Goal: Task Accomplishment & Management: Manage account settings

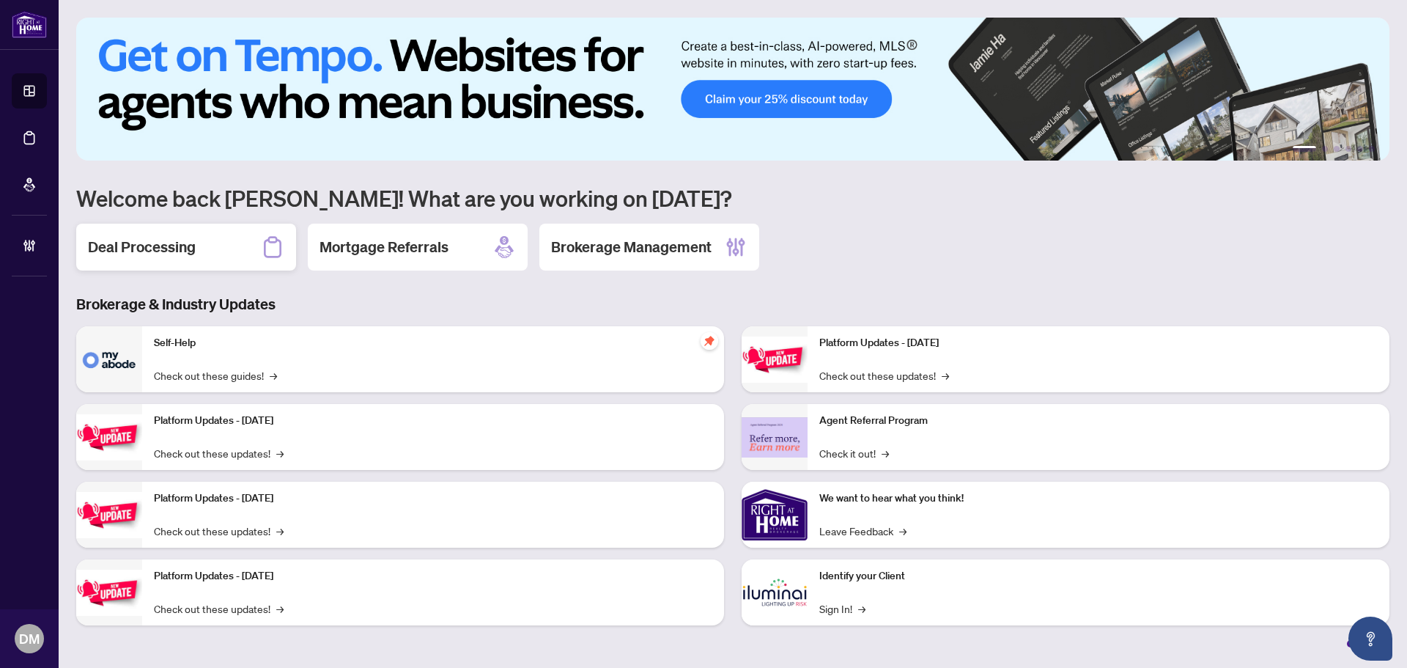
click at [161, 228] on div "Deal Processing" at bounding box center [186, 247] width 220 height 47
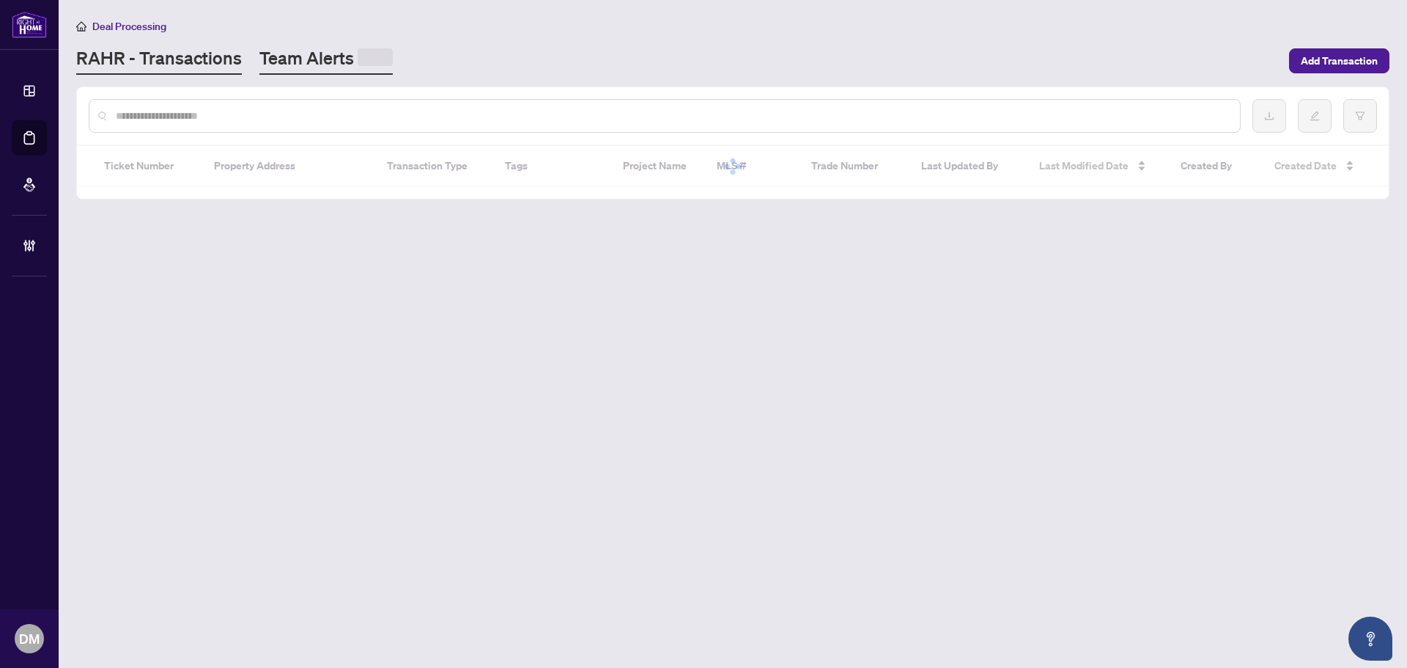
click at [339, 53] on link "Team Alerts" at bounding box center [325, 60] width 133 height 29
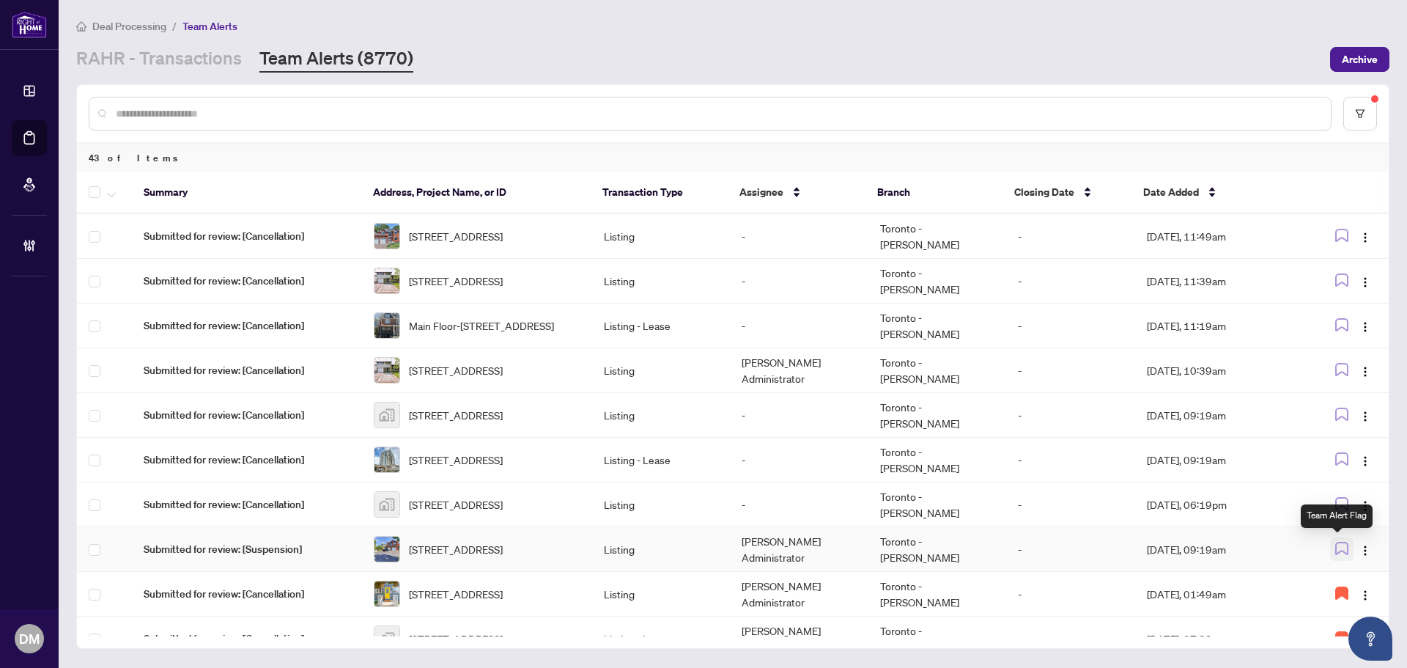
click at [1334, 538] on button "button" at bounding box center [1341, 548] width 23 height 23
click at [1366, 509] on img "button" at bounding box center [1365, 506] width 12 height 12
click at [1360, 528] on span "Assign Myself" at bounding box center [1327, 533] width 68 height 16
click at [1337, 498] on icon "button" at bounding box center [1341, 503] width 13 height 13
click at [849, 508] on td "[PERSON_NAME] Administrator" at bounding box center [799, 504] width 138 height 45
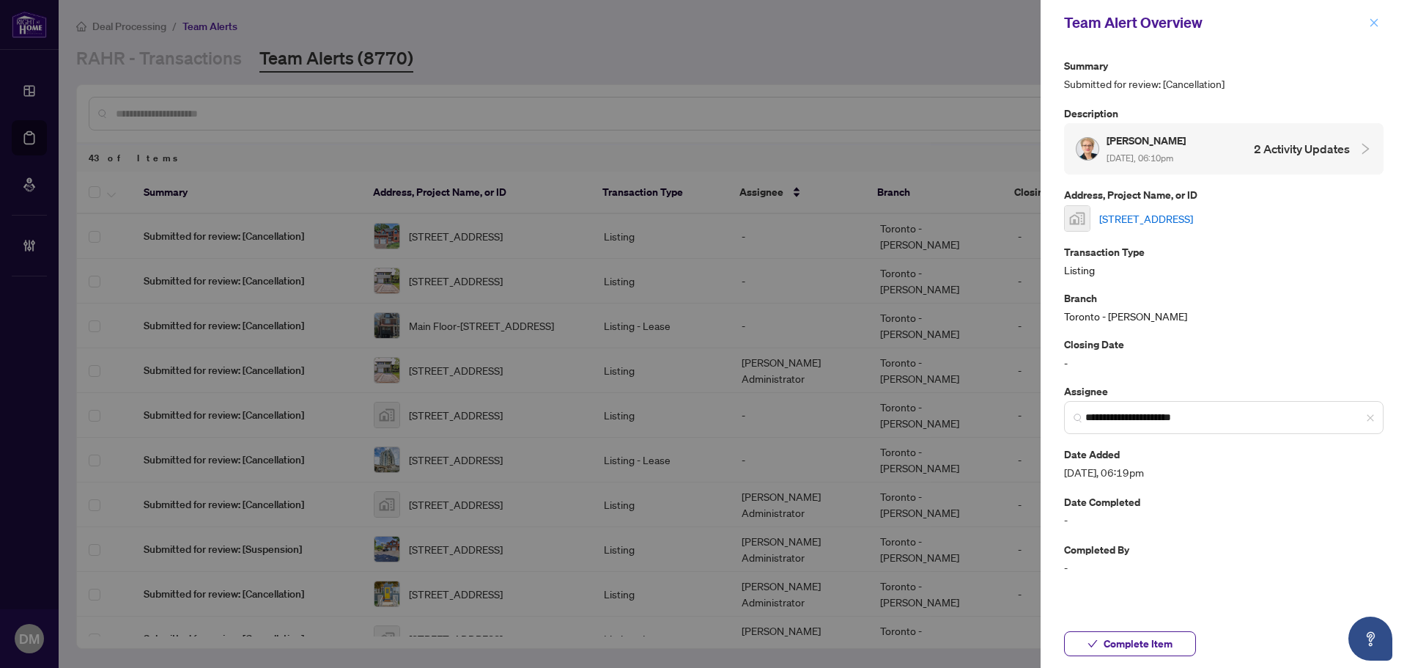
click at [1378, 23] on icon "close" at bounding box center [1374, 23] width 10 height 10
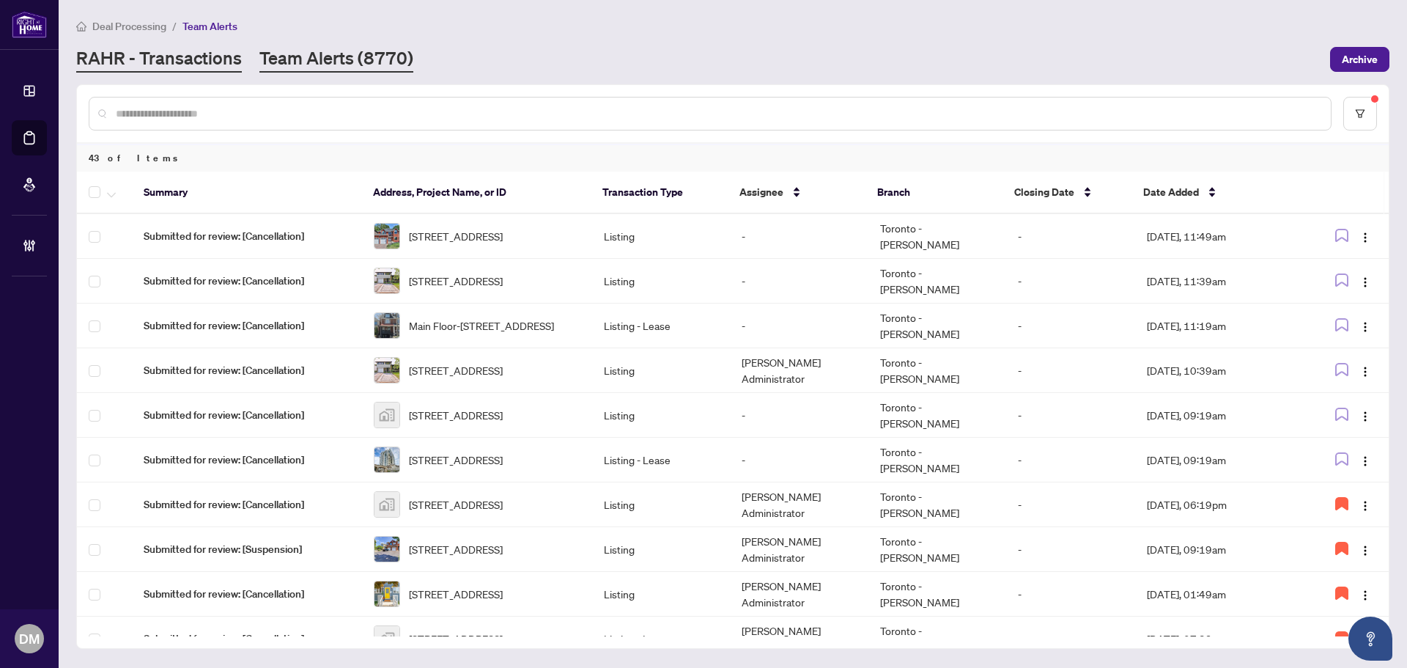
drag, startPoint x: 166, startPoint y: 78, endPoint x: 182, endPoint y: 64, distance: 21.3
click at [169, 75] on main "Deal Processing / Team Alerts RAHR - Transactions Team Alerts (8770) Archive 43…" at bounding box center [733, 334] width 1348 height 668
click at [182, 64] on link "RAHR - Transactions" at bounding box center [159, 59] width 166 height 26
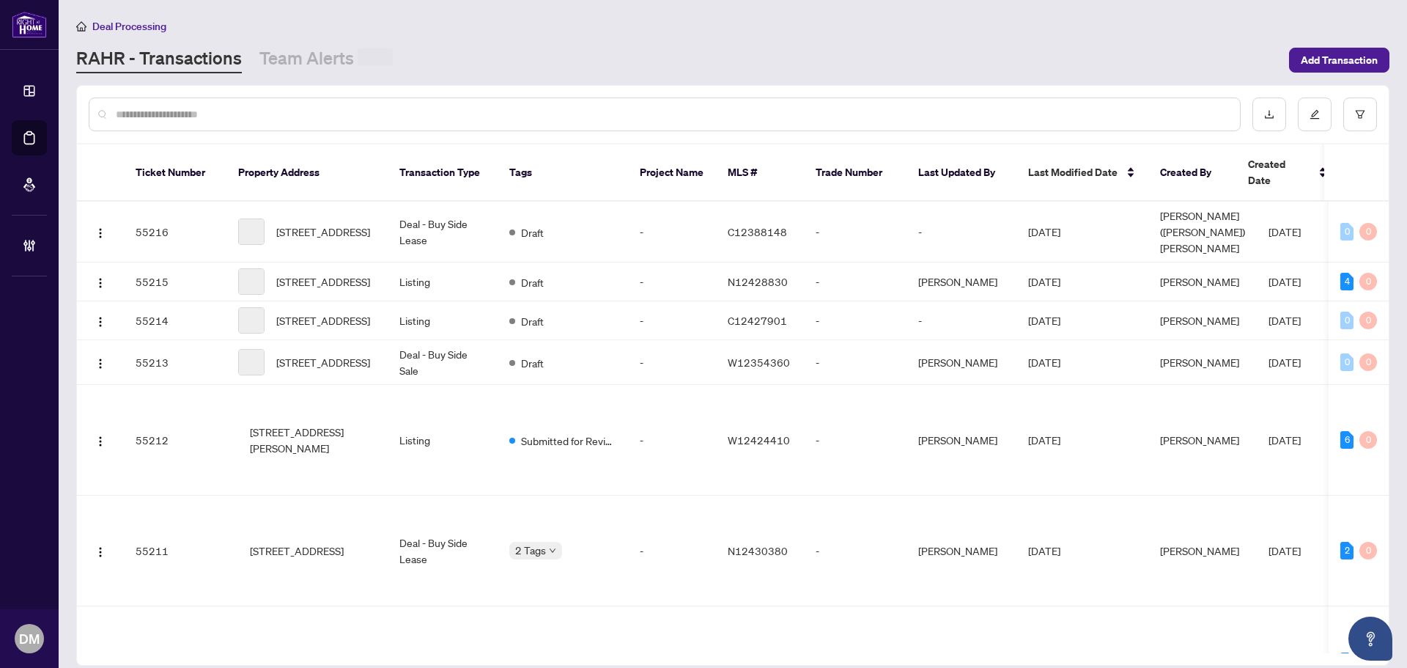
click at [202, 114] on input "text" at bounding box center [672, 114] width 1112 height 16
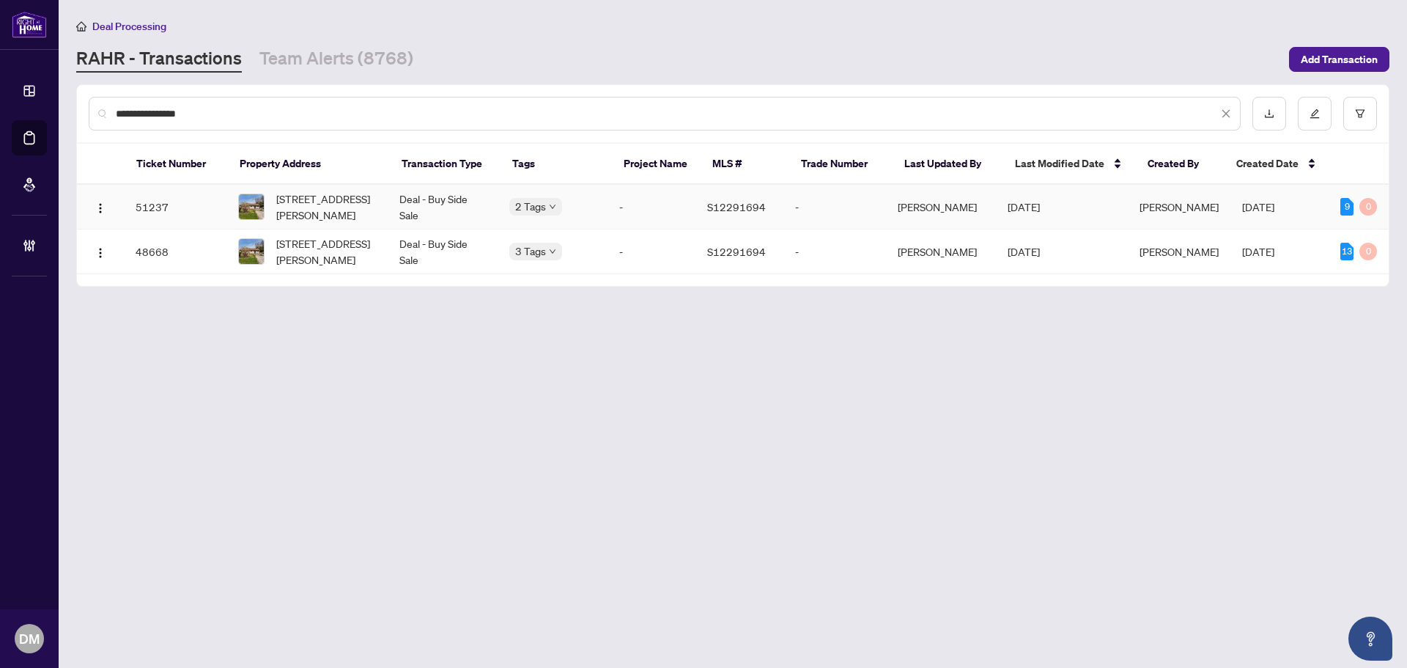
type input "**********"
click at [465, 196] on td "Deal - Buy Side Sale" at bounding box center [443, 207] width 110 height 45
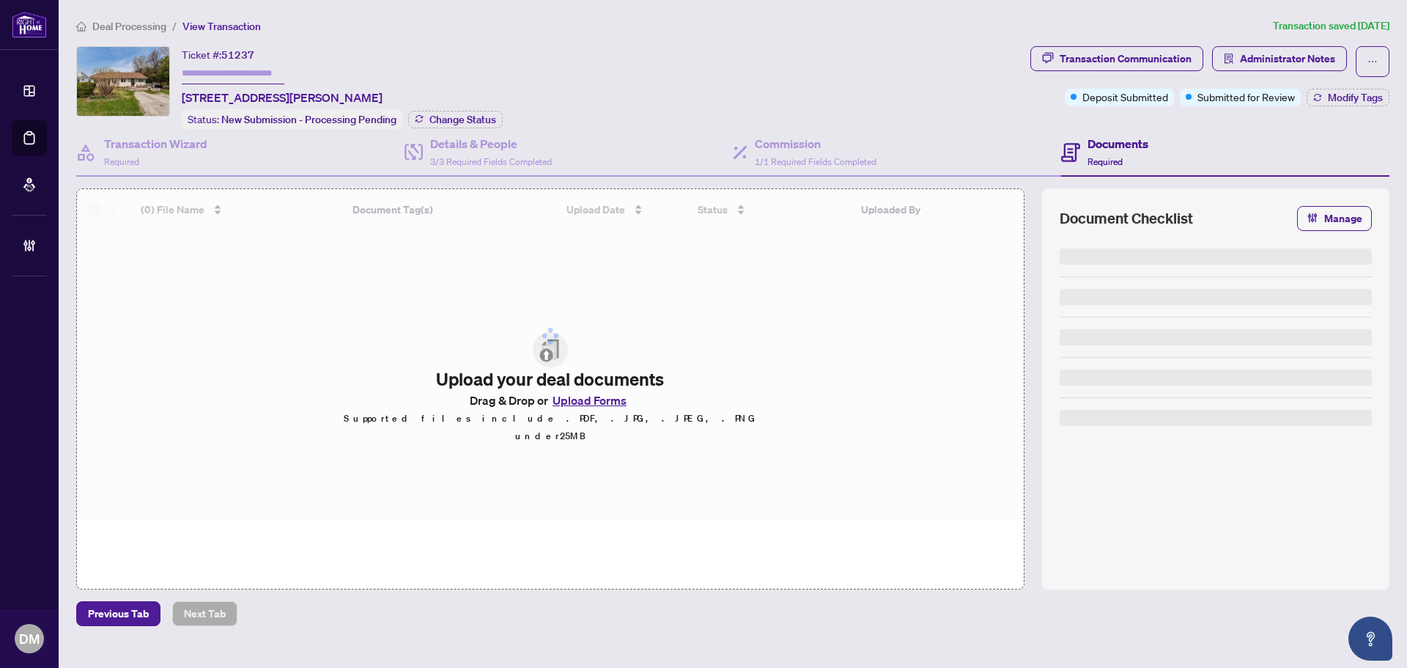
click at [756, 34] on div "Deal Processing / View Transaction Transaction saved 13 days ago Ticket #: 5123…" at bounding box center [732, 322] width 1325 height 608
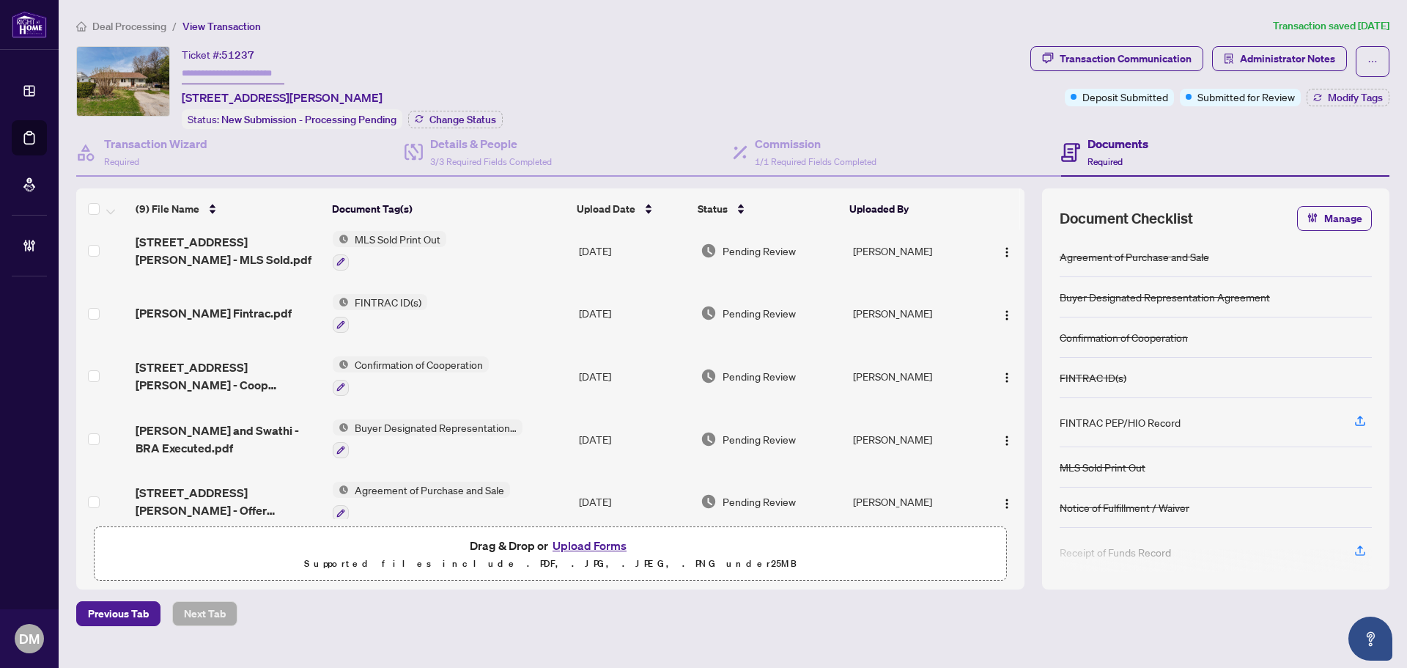
scroll to position [274, 0]
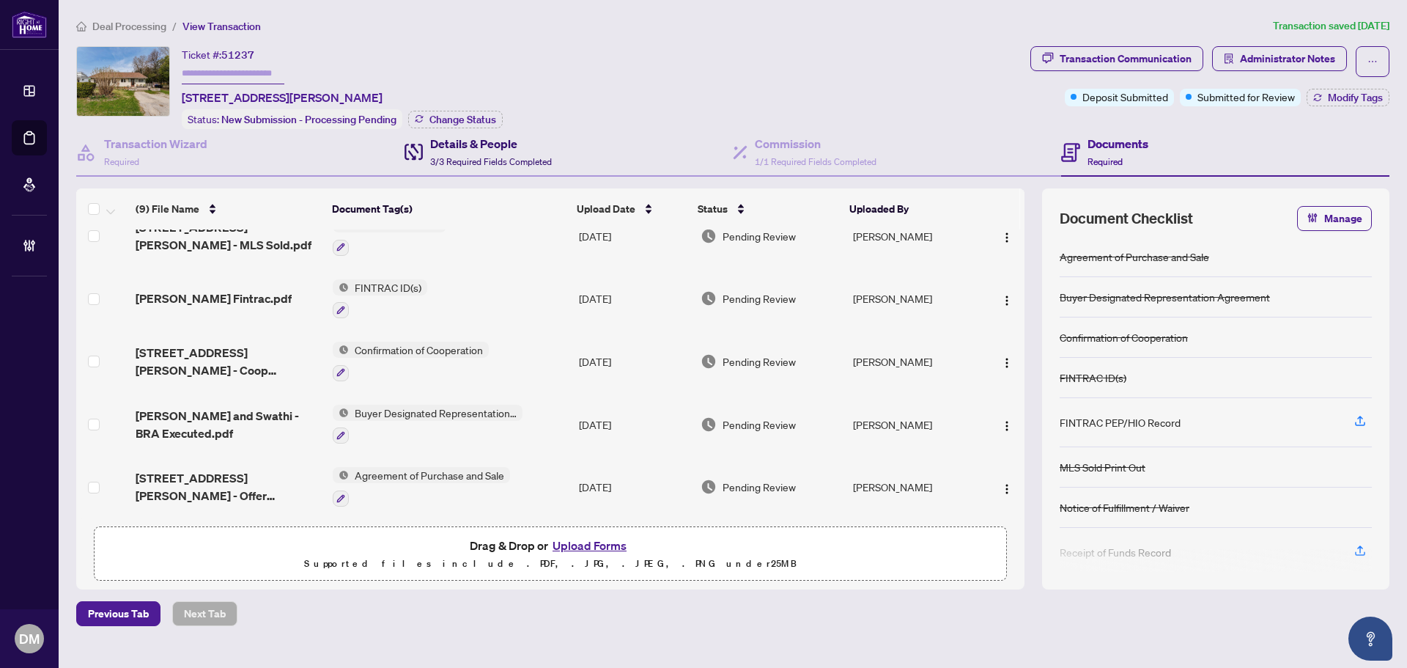
click at [416, 140] on span at bounding box center [414, 152] width 18 height 34
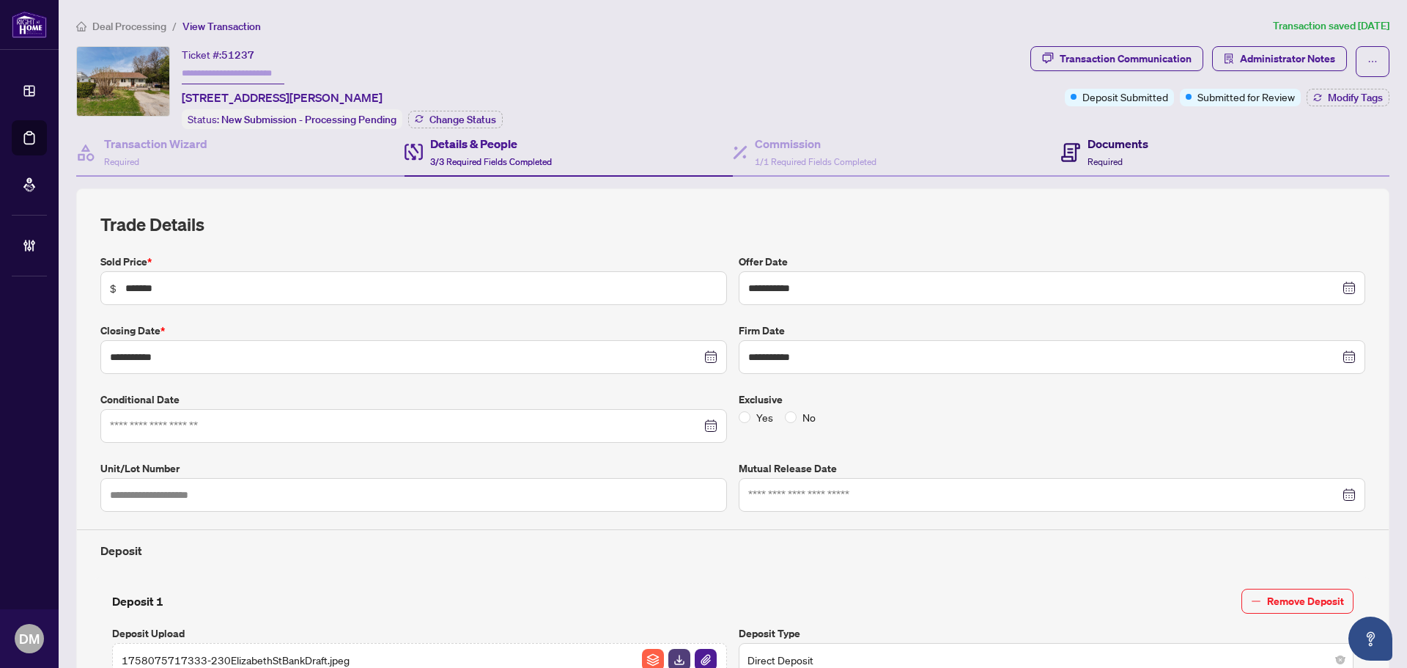
click at [1121, 151] on div "Documents Required" at bounding box center [1118, 152] width 61 height 34
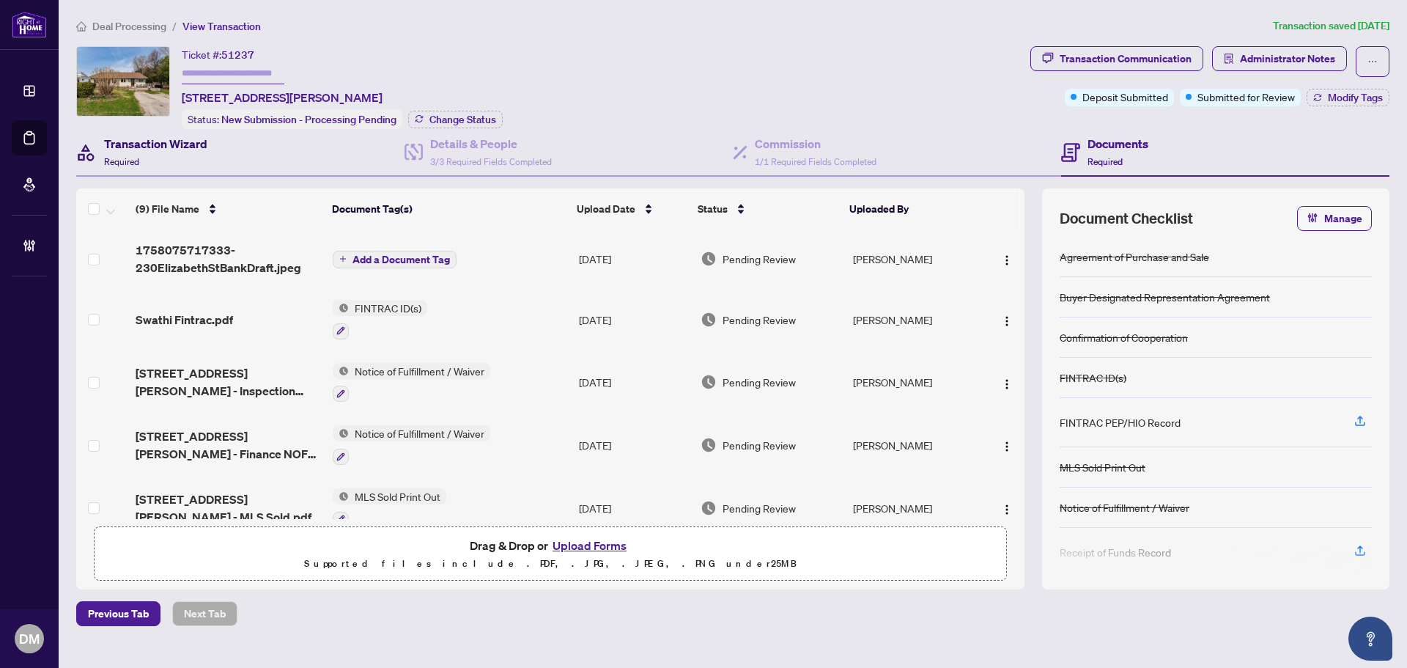
click at [141, 155] on div "Transaction Wizard Required" at bounding box center [155, 152] width 103 height 34
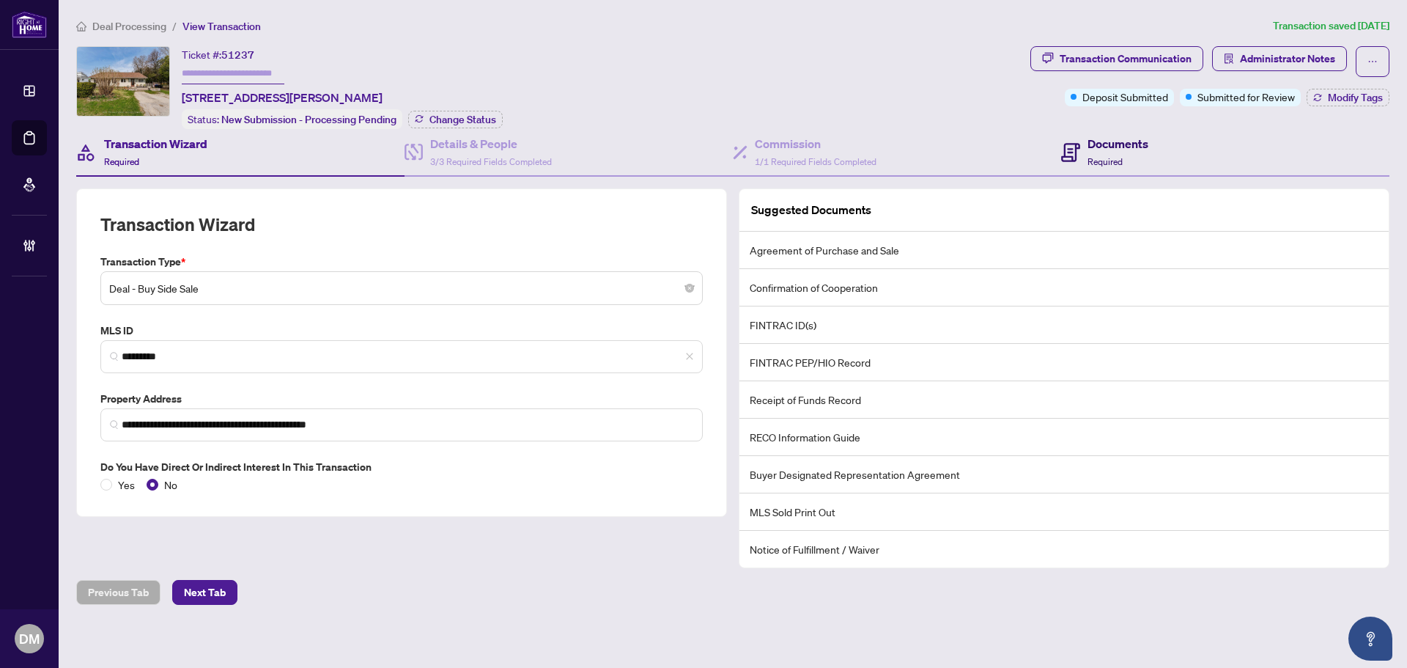
click at [1086, 157] on div "Documents Required" at bounding box center [1104, 152] width 87 height 34
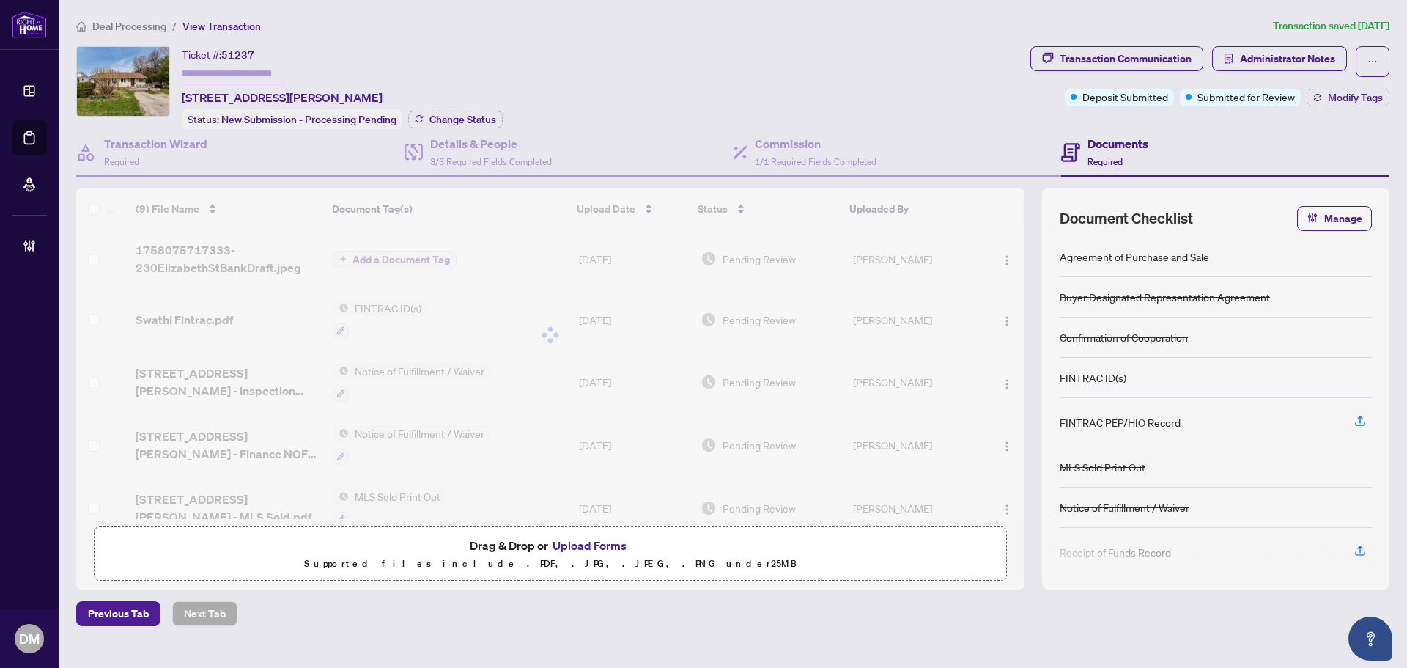
click at [673, 56] on div "Ticket #: 51237 230 Elizabeth St, Midland, Ontario L4R 1Y4, Canada Status: New …" at bounding box center [550, 87] width 948 height 83
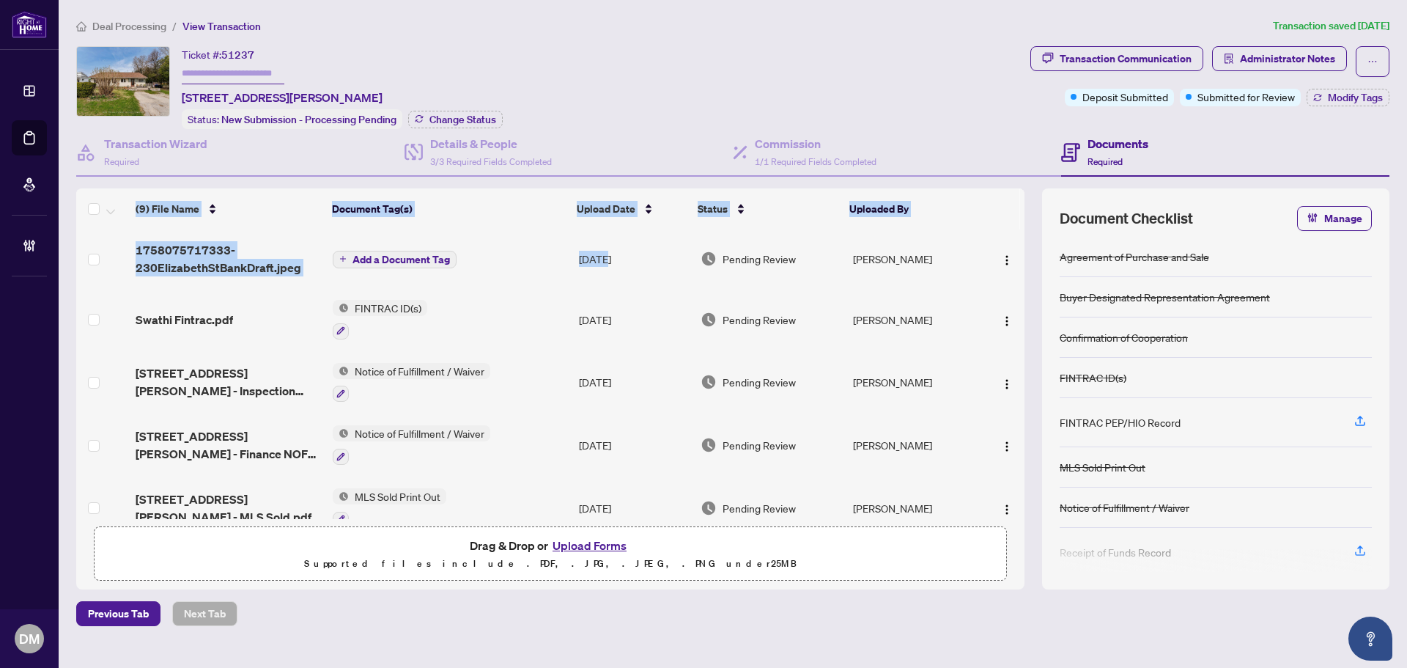
drag, startPoint x: 602, startPoint y: 260, endPoint x: 772, endPoint y: 86, distance: 243.1
click at [725, 110] on div "Ticket #: 51237 230 Elizabeth St, Midland, Ontario L4R 1Y4, Canada Status: New …" at bounding box center [732, 317] width 1325 height 543
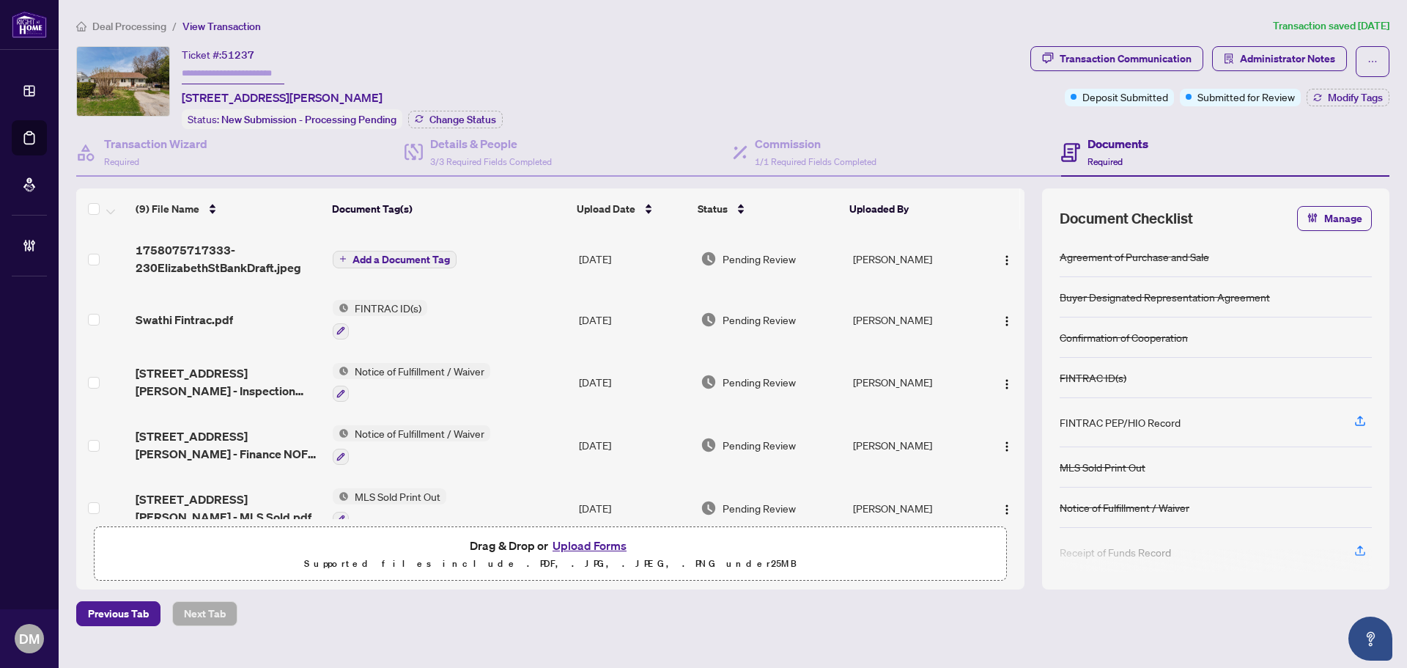
drag, startPoint x: 812, startPoint y: 64, endPoint x: 676, endPoint y: 291, distance: 264.3
click at [811, 66] on div "Ticket #: 51237 230 Elizabeth St, Midland, Ontario L4R 1Y4, Canada Status: New …" at bounding box center [550, 87] width 948 height 83
click at [687, 250] on td "Sep/16/2025" at bounding box center [634, 258] width 122 height 59
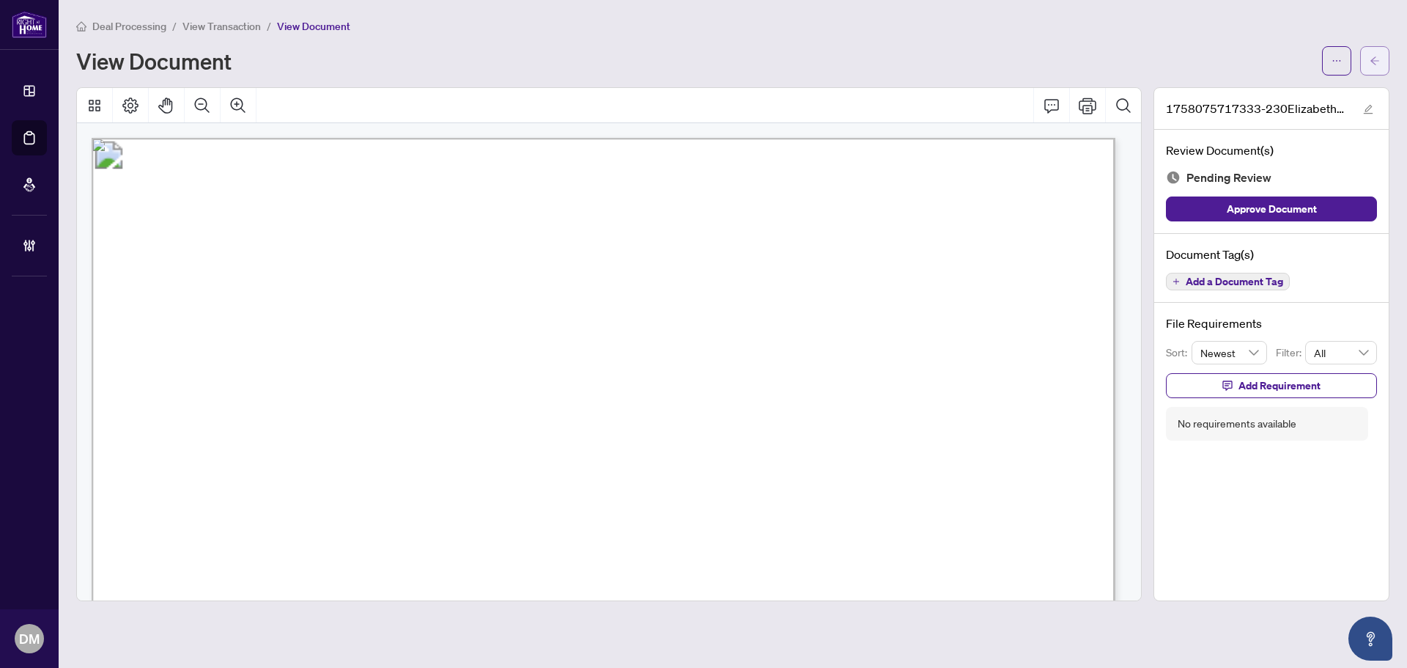
click at [1382, 59] on button "button" at bounding box center [1374, 60] width 29 height 29
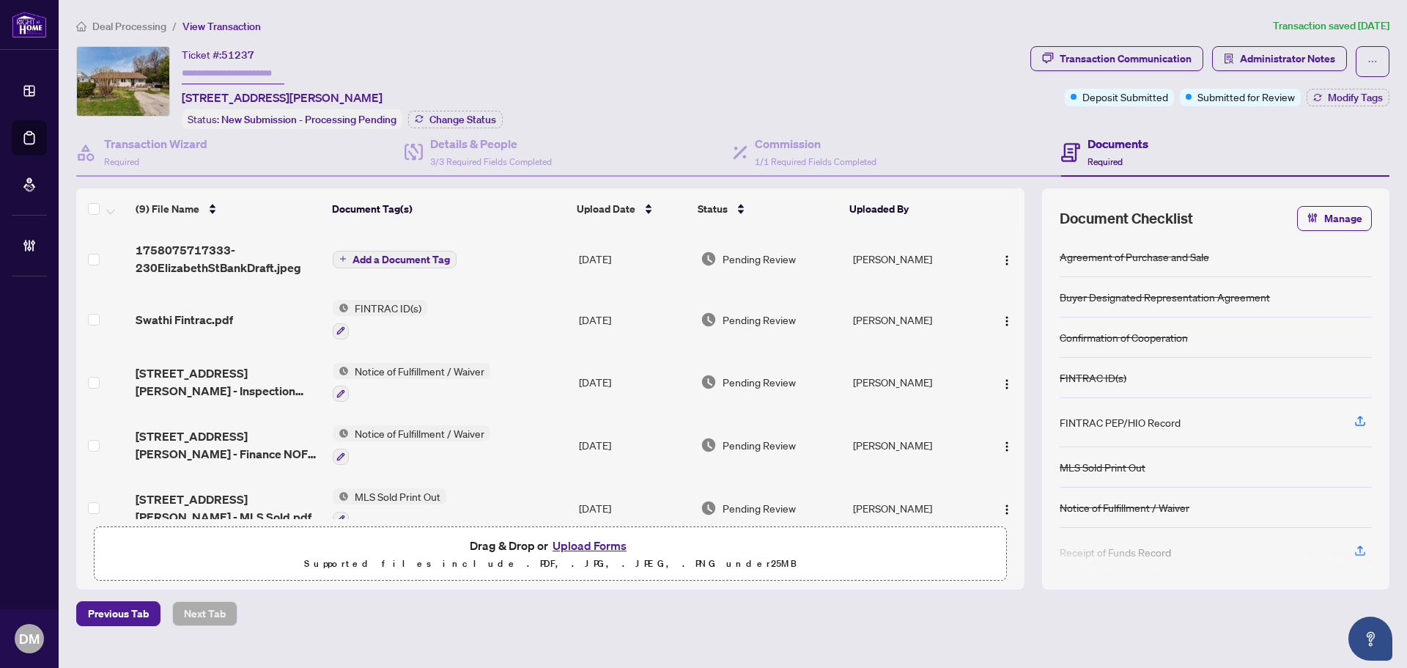
drag, startPoint x: 178, startPoint y: 97, endPoint x: 464, endPoint y: 93, distance: 285.8
click at [464, 93] on div "Ticket #: 51237 230 Elizabeth St, Midland, Ontario L4R 1Y4, Canada Status: New …" at bounding box center [550, 87] width 948 height 83
copy span "230 Elizabeth St, Midland, Ontario L4R 1Y4, Canada"
click at [854, 84] on div "Ticket #: 51237 230 Elizabeth St, Midland, Ontario L4R 1Y4, Canada Status: New …" at bounding box center [550, 87] width 948 height 83
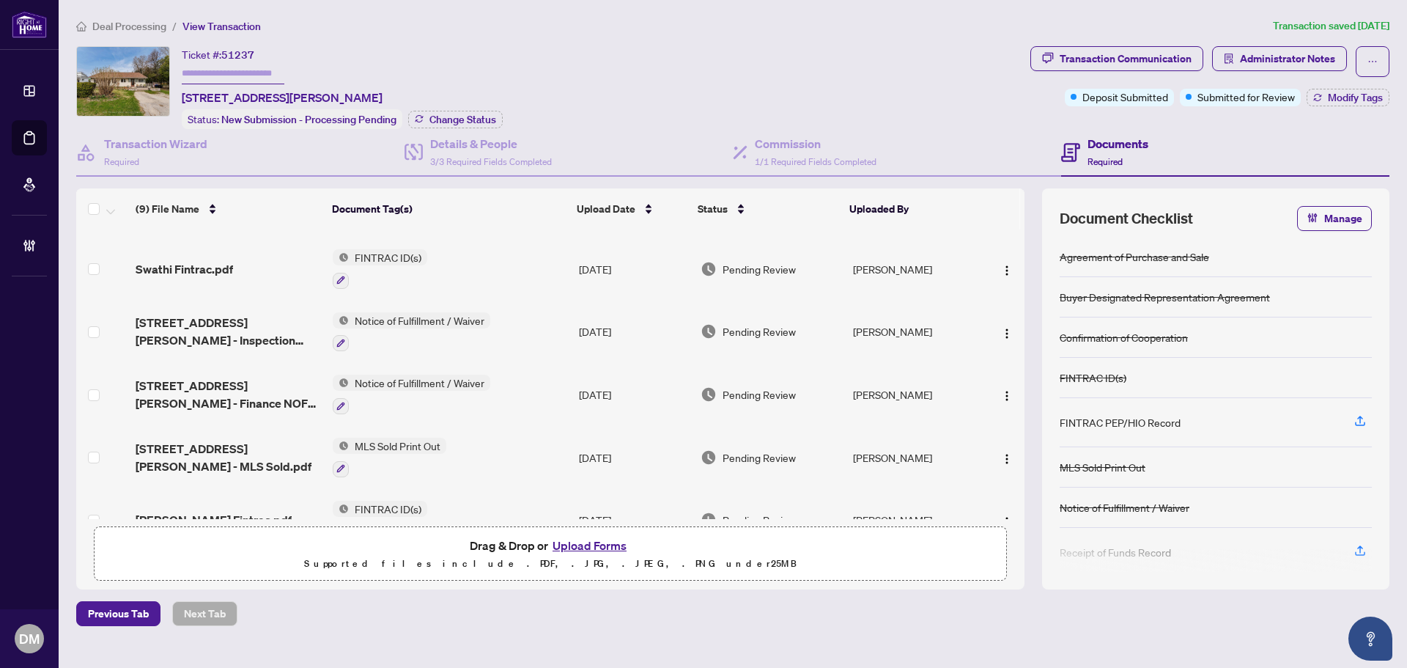
scroll to position [73, 0]
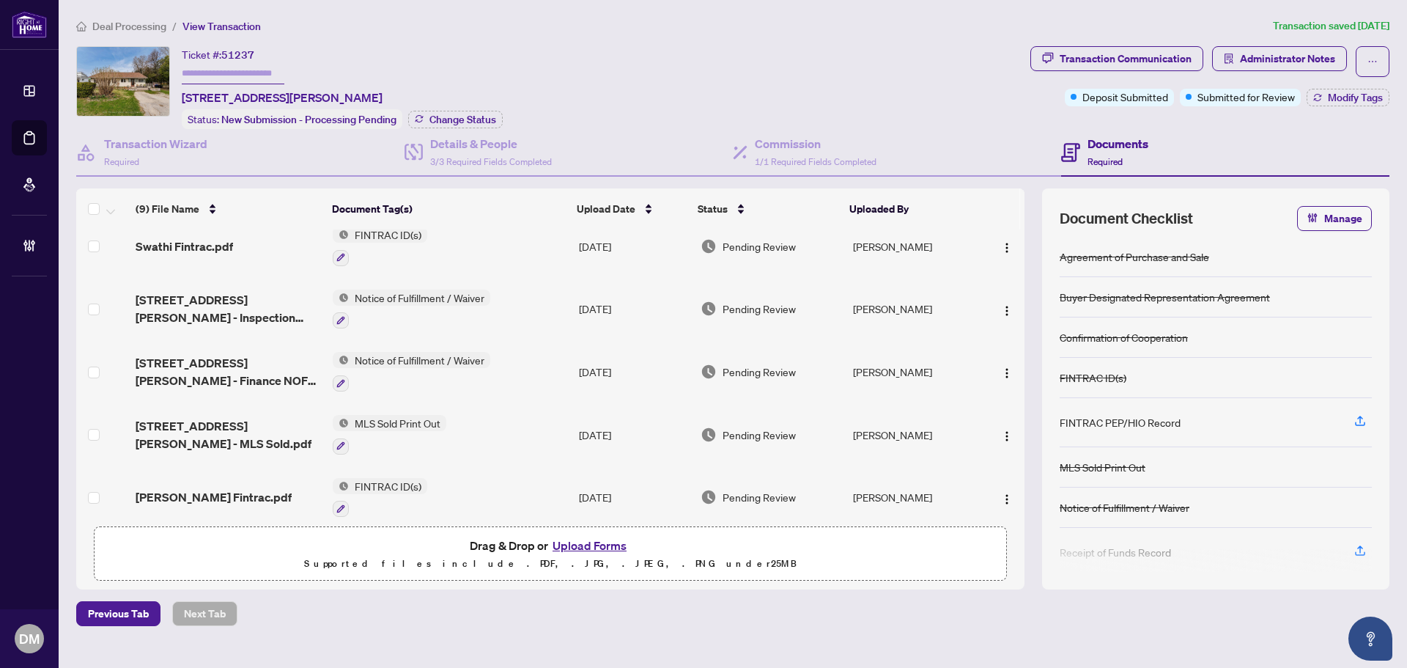
drag, startPoint x: 178, startPoint y: 95, endPoint x: 458, endPoint y: 95, distance: 279.9
click at [458, 95] on div "Ticket #: 51237 230 Elizabeth St, Midland, Ontario L4R 1Y4, Canada Status: New …" at bounding box center [550, 87] width 948 height 83
copy span "230 Elizabeth St, Midland, Ontario L4R 1Y4, Canada"
drag, startPoint x: 255, startPoint y: 56, endPoint x: 222, endPoint y: 49, distance: 33.6
click at [222, 49] on div "Ticket #: 51237 230 Elizabeth St, Midland, Ontario L4R 1Y4, Canada" at bounding box center [282, 76] width 201 height 60
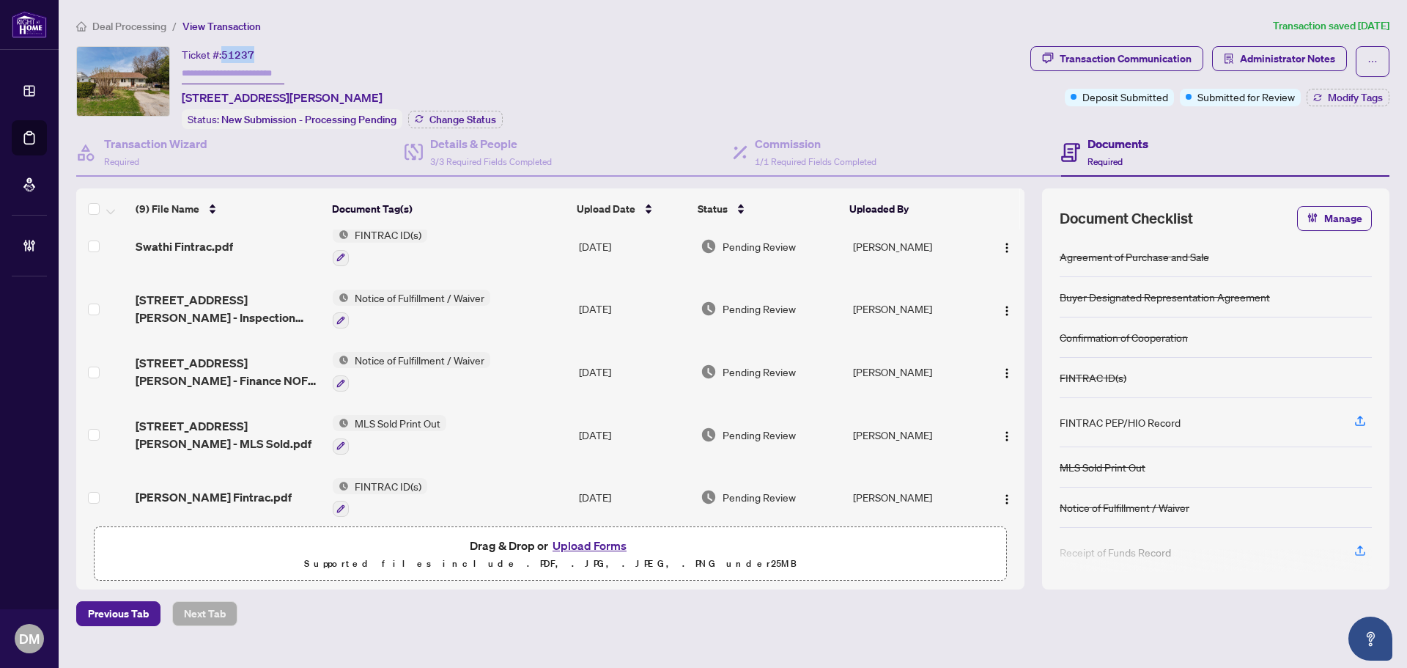
copy div "51237"
click at [467, 36] on div "Deal Processing / View Transaction Transaction saved 13 days ago Ticket #: 5123…" at bounding box center [732, 322] width 1325 height 608
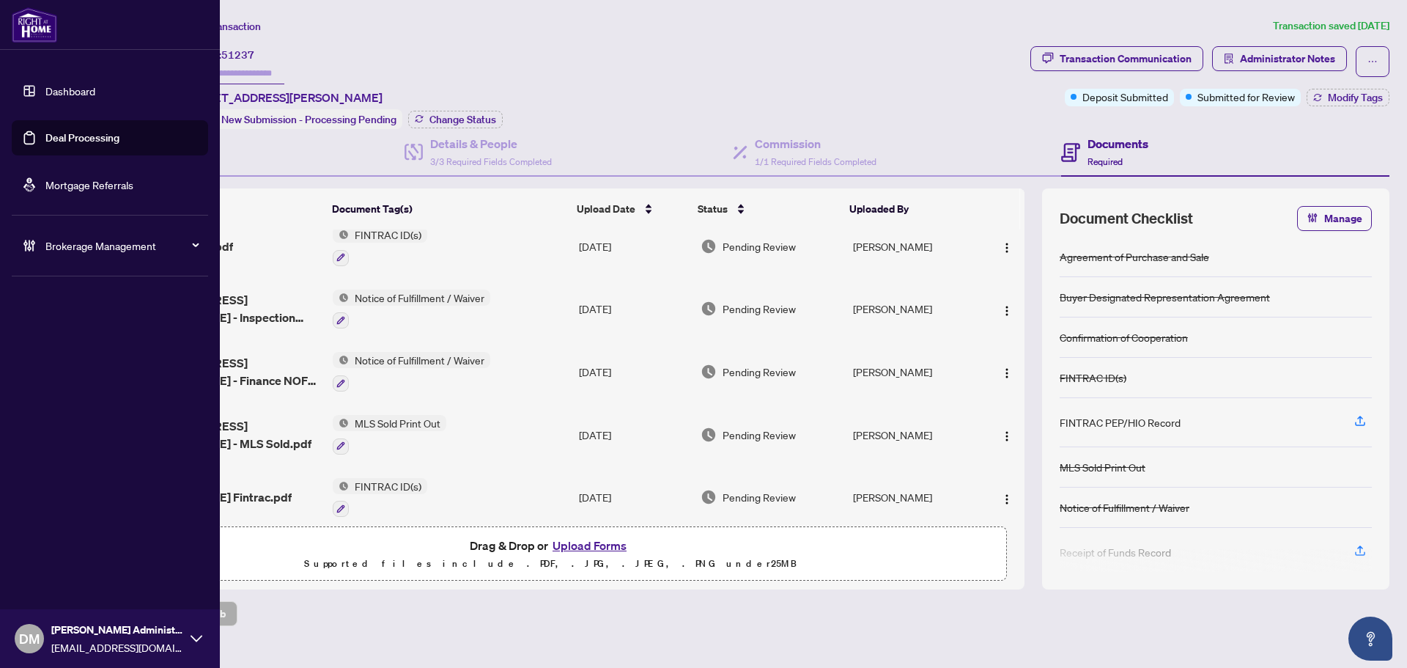
click at [45, 84] on link "Dashboard" at bounding box center [70, 90] width 50 height 13
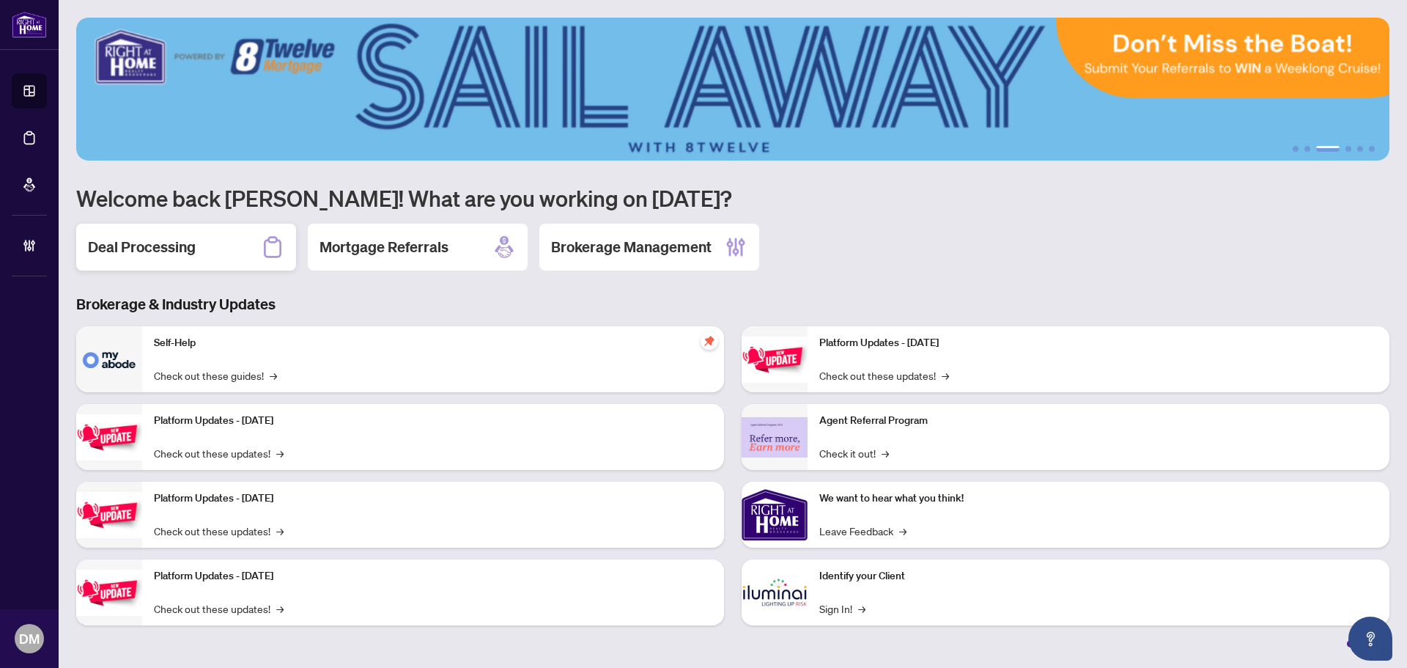
click at [130, 254] on h2 "Deal Processing" at bounding box center [142, 247] width 108 height 21
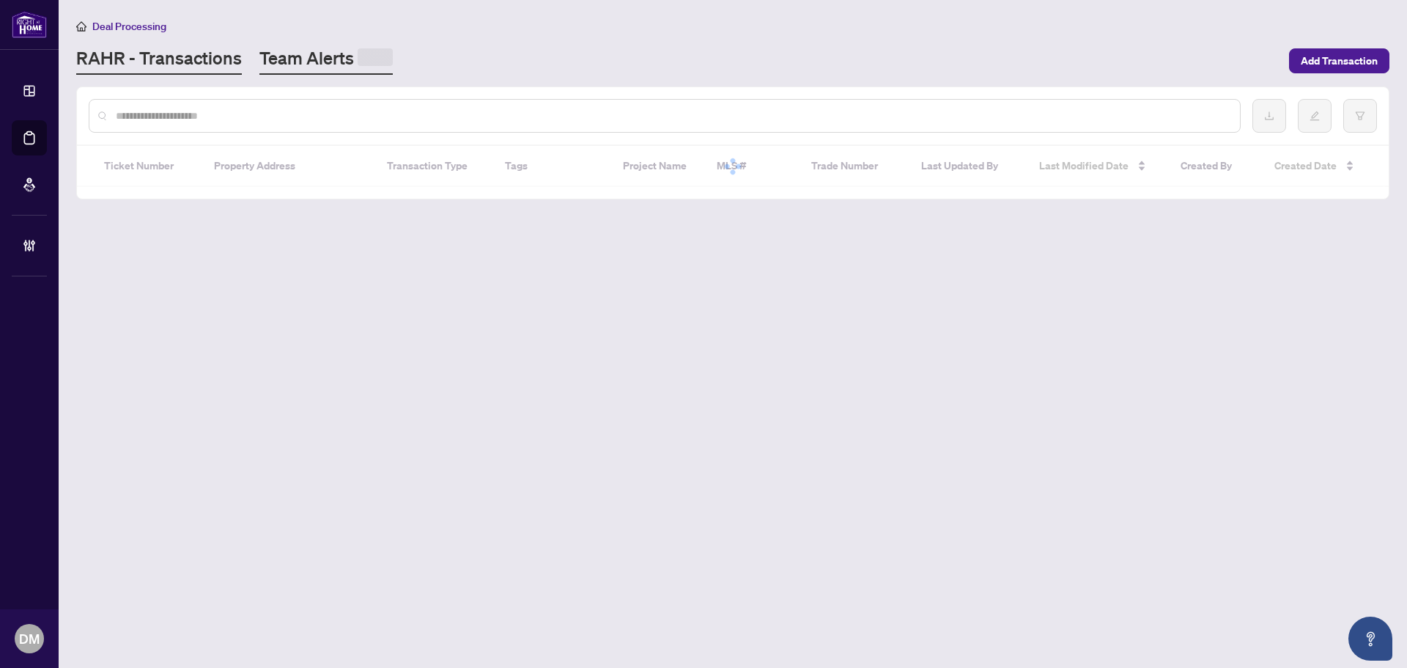
click at [307, 57] on link "Team Alerts" at bounding box center [325, 60] width 133 height 29
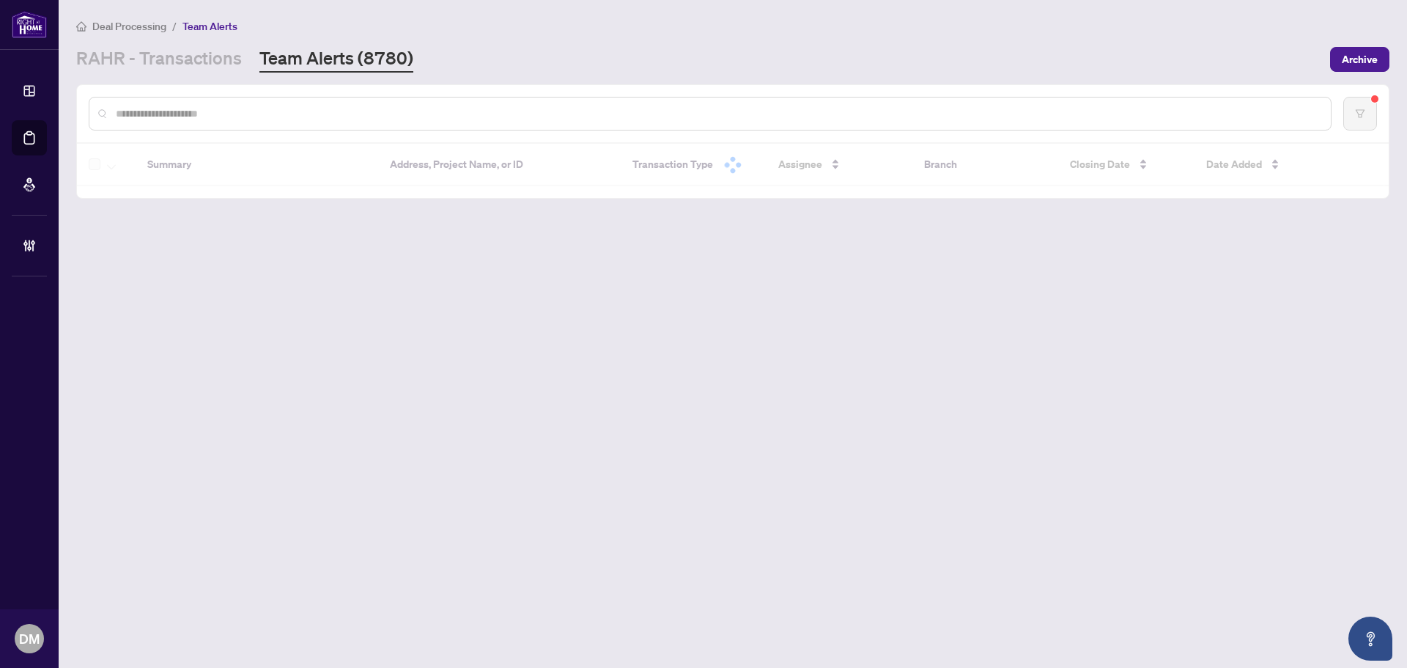
click at [1008, 44] on div "Deal Processing / Team Alerts RAHR - Transactions Team Alerts (8780) Archive" at bounding box center [732, 45] width 1313 height 55
click at [149, 67] on link "RAHR - Transactions" at bounding box center [159, 59] width 166 height 26
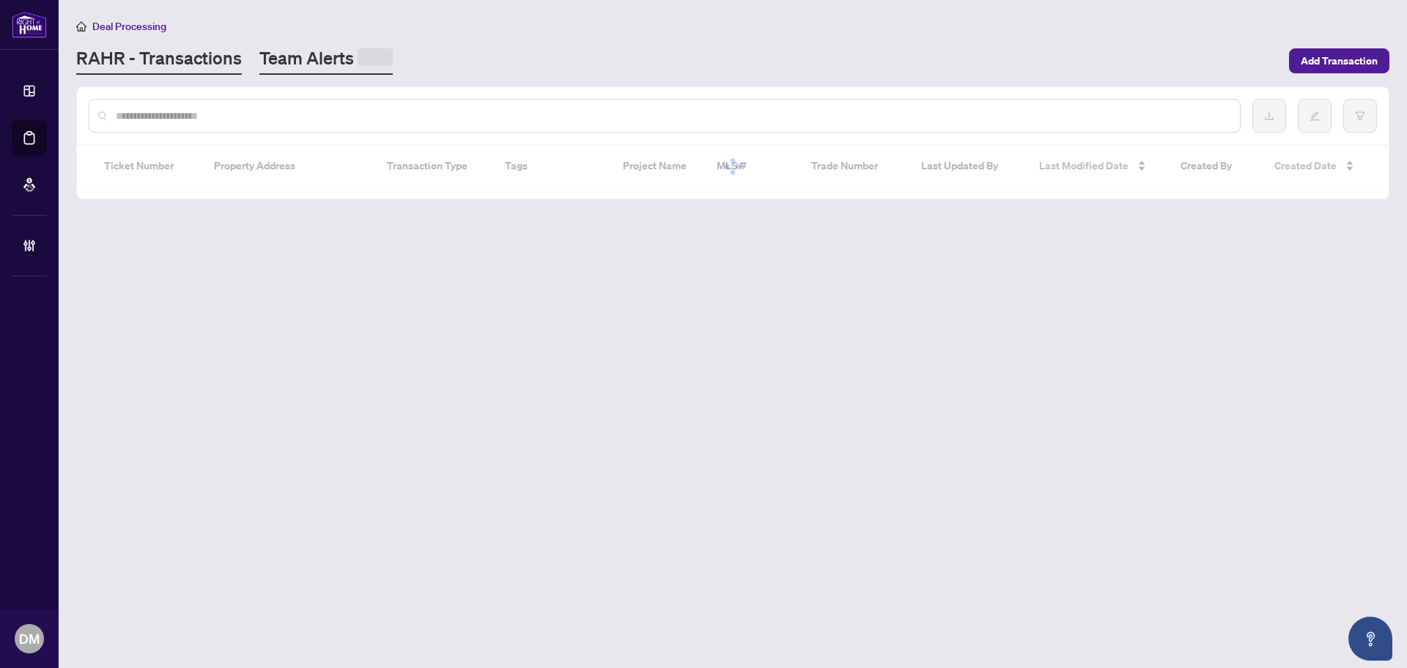
click at [314, 47] on link "Team Alerts" at bounding box center [325, 60] width 133 height 29
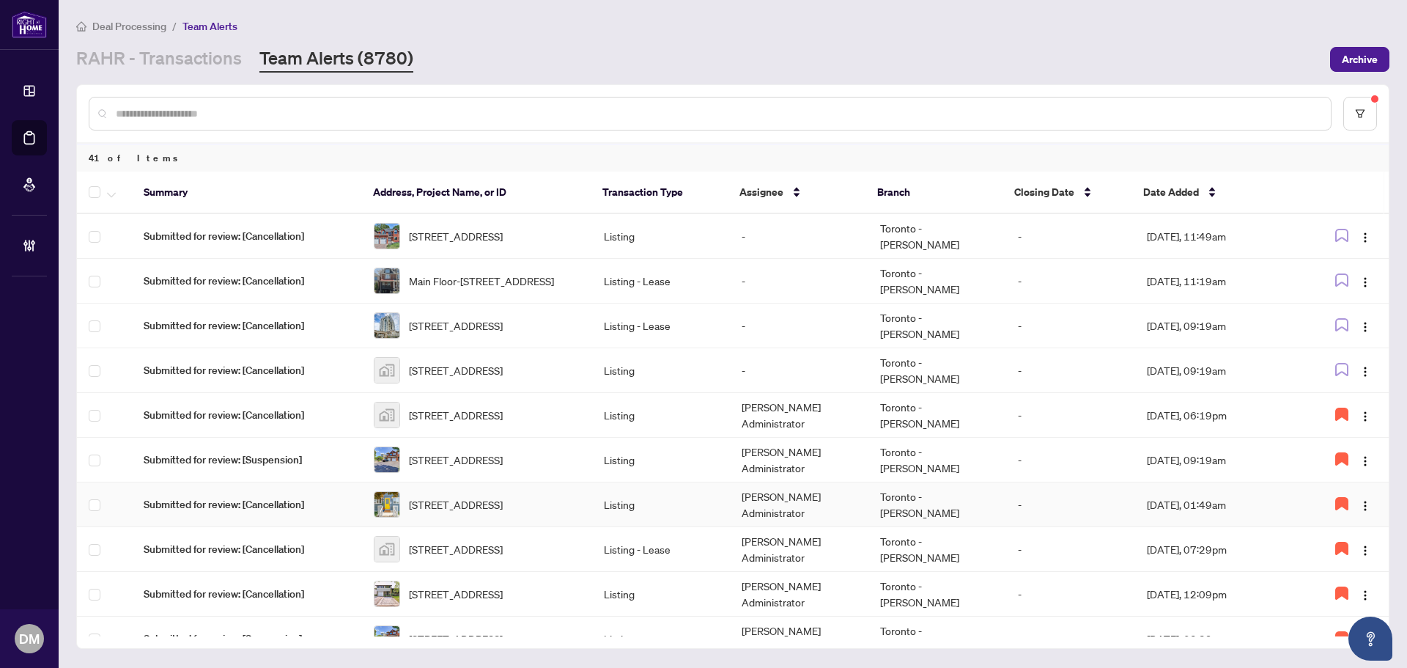
click at [1087, 508] on td "-" at bounding box center [1070, 504] width 129 height 45
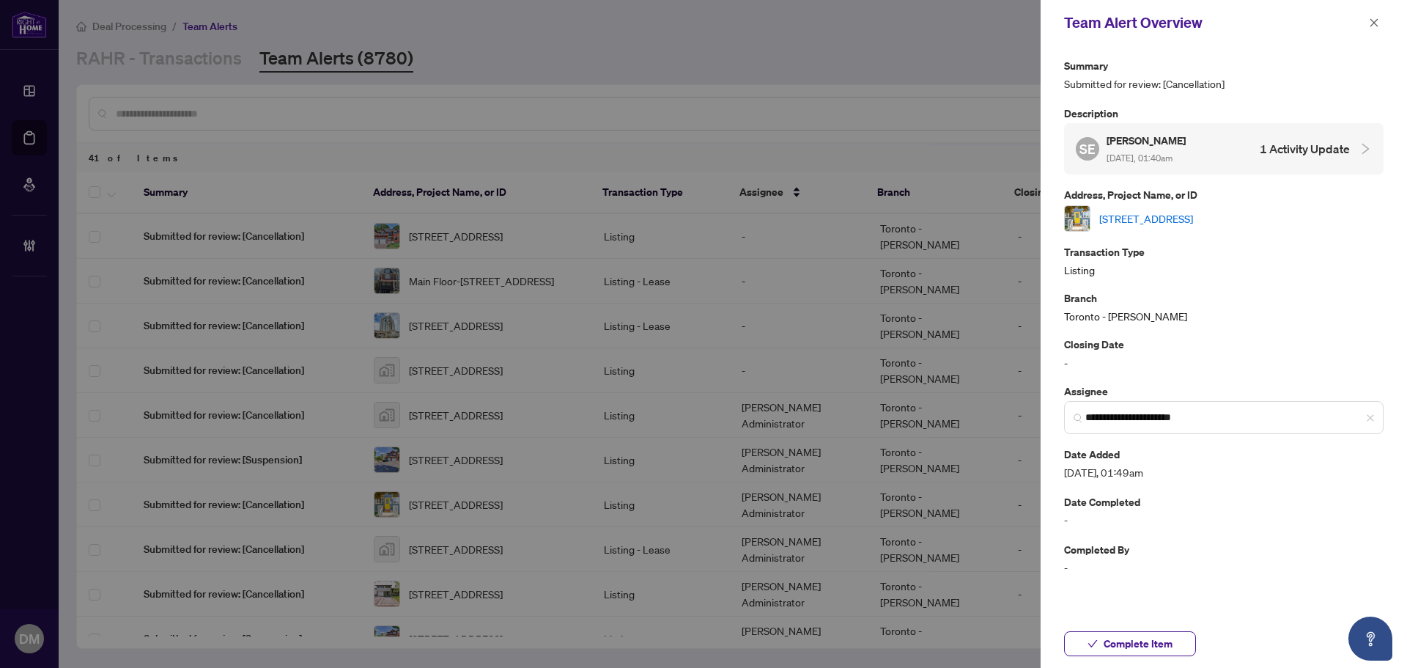
click at [1192, 212] on link "57 Twenty Fifth St, Toronto, Ontario M8V 3P6, Canada" at bounding box center [1146, 218] width 94 height 16
click at [1376, 23] on icon "close" at bounding box center [1374, 23] width 10 height 10
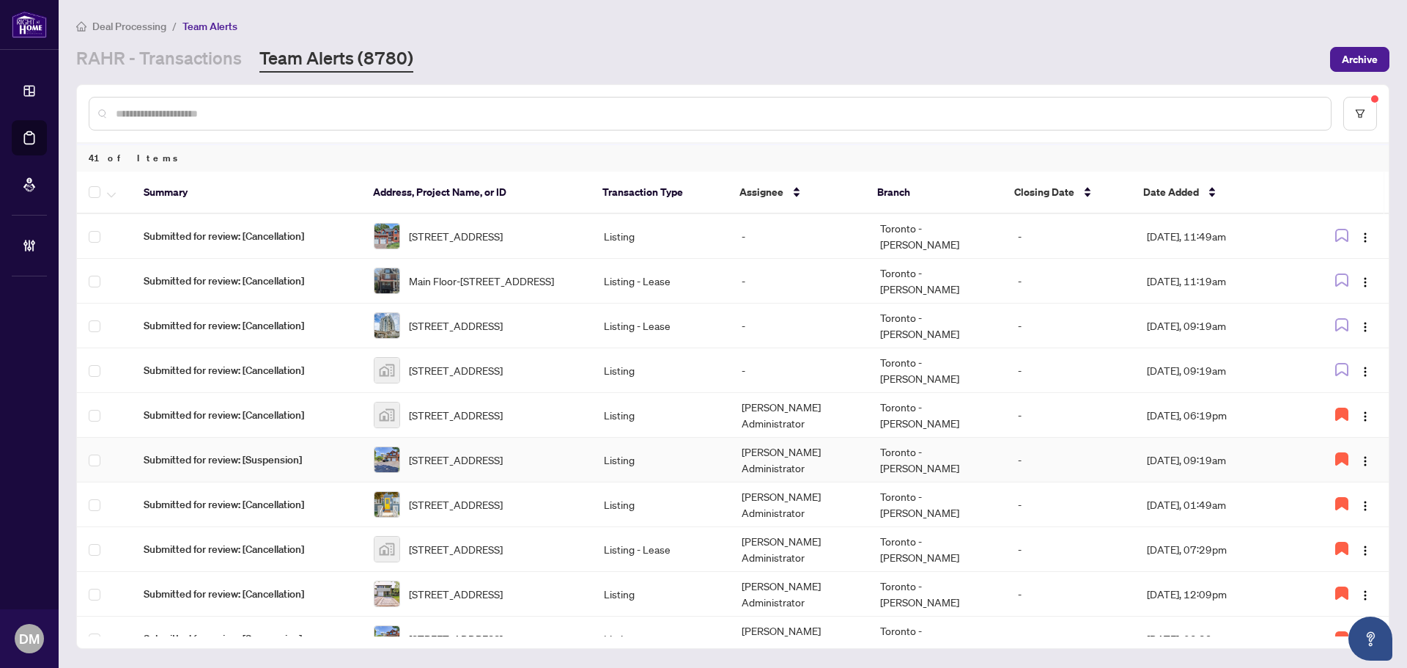
click at [1108, 468] on td "-" at bounding box center [1070, 459] width 129 height 45
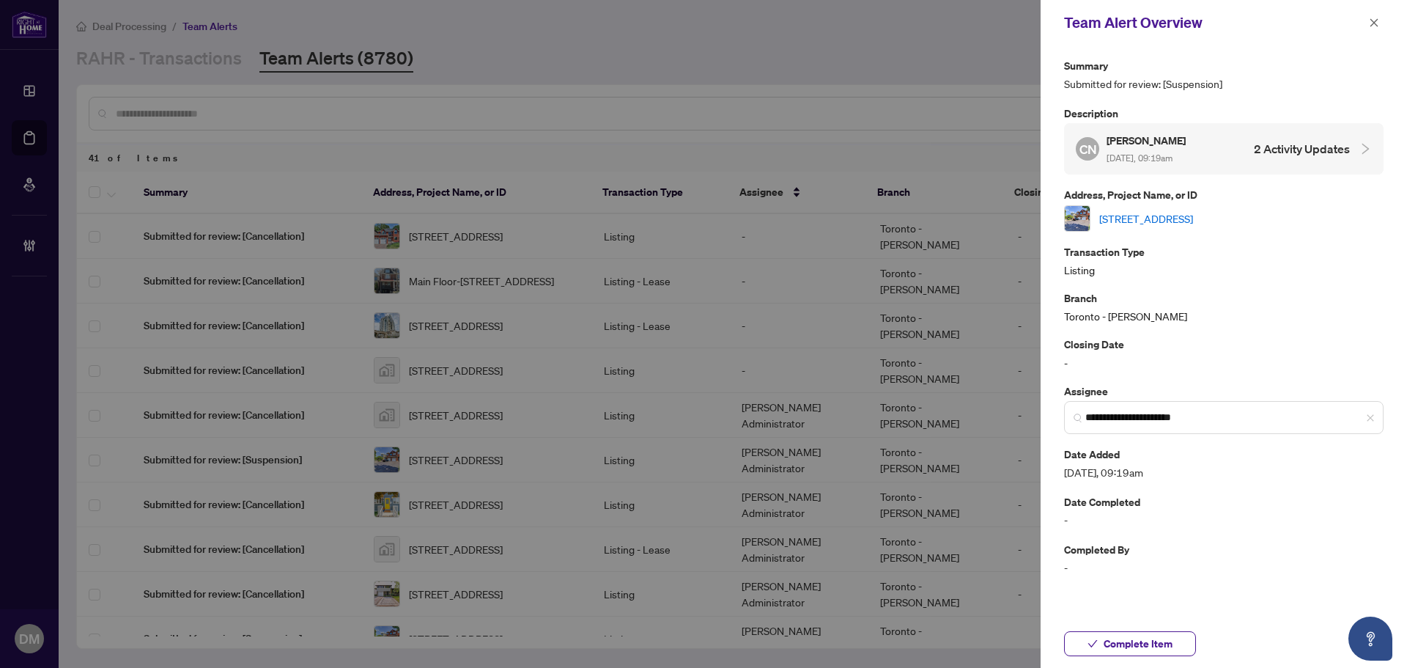
click at [1193, 213] on link "989 Ledbury Cres, Mississauga, Ontario L5V 2R3, Canada" at bounding box center [1146, 218] width 94 height 16
click at [1368, 20] on button "button" at bounding box center [1374, 23] width 19 height 18
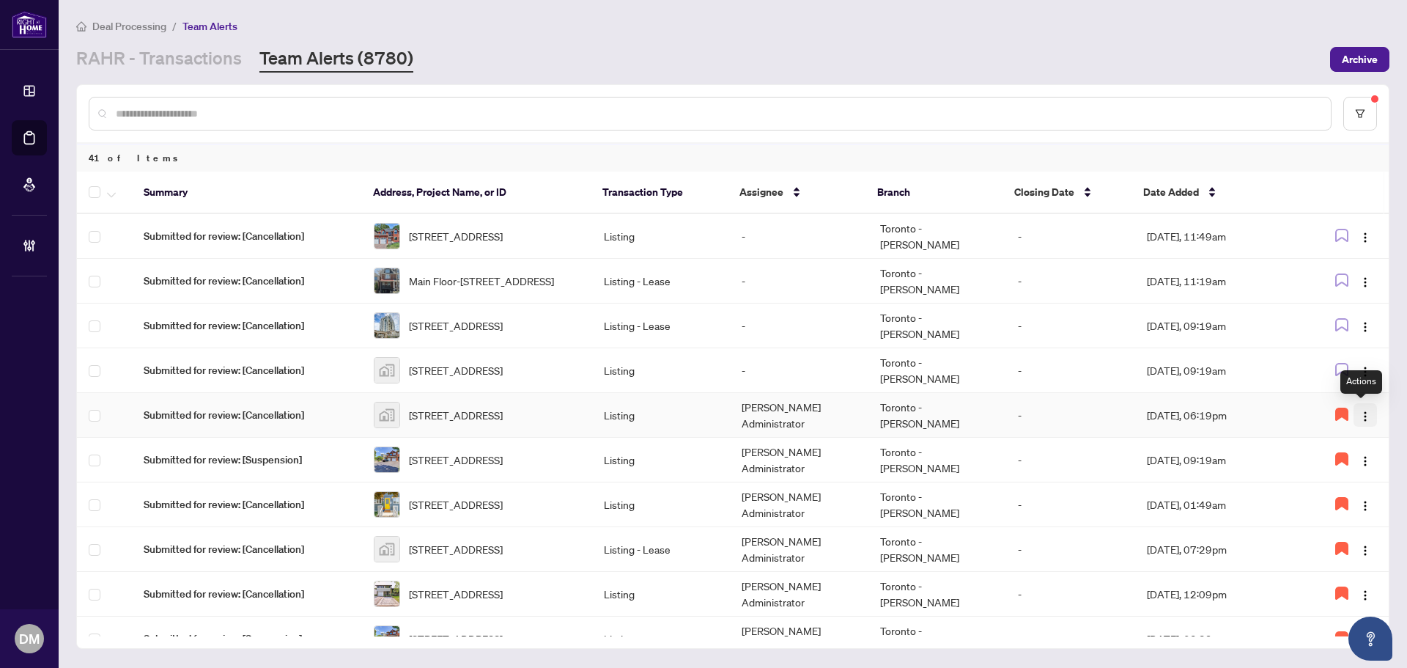
click at [1367, 410] on button "button" at bounding box center [1365, 414] width 23 height 23
click at [1101, 417] on td "-" at bounding box center [1070, 415] width 129 height 45
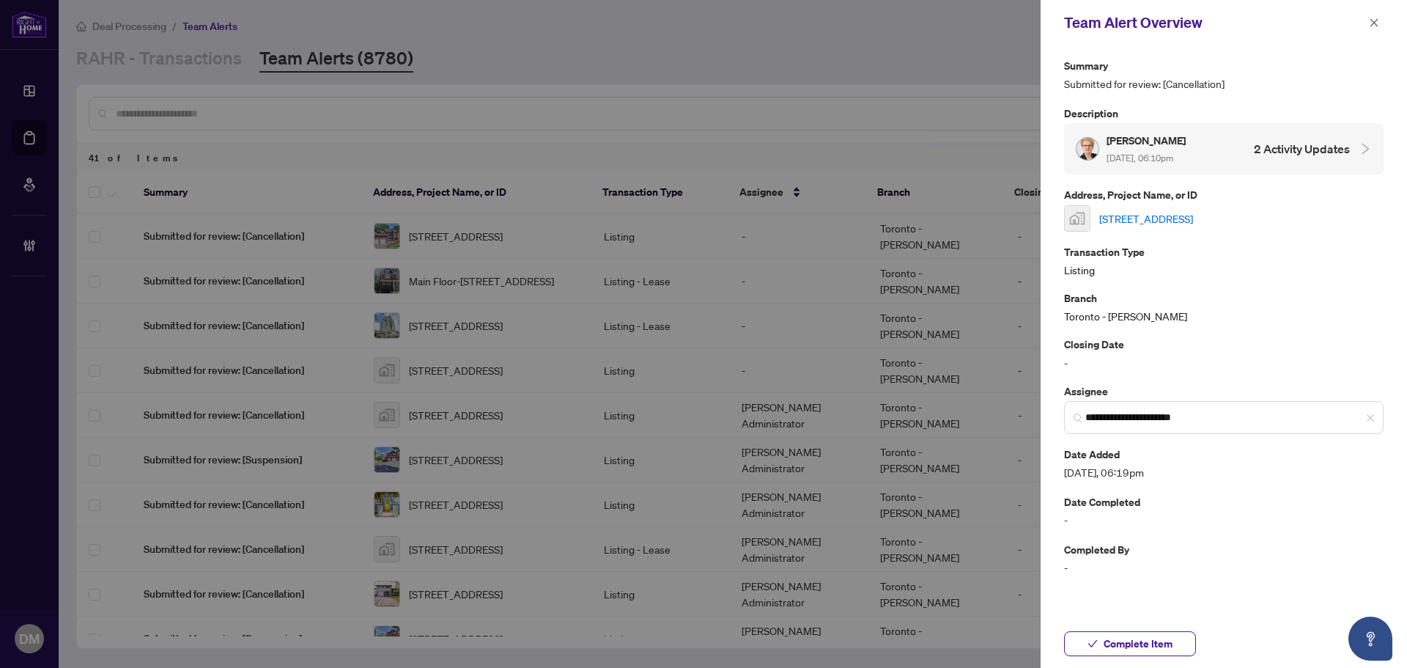
click at [1174, 210] on link "[STREET_ADDRESS]" at bounding box center [1146, 218] width 94 height 16
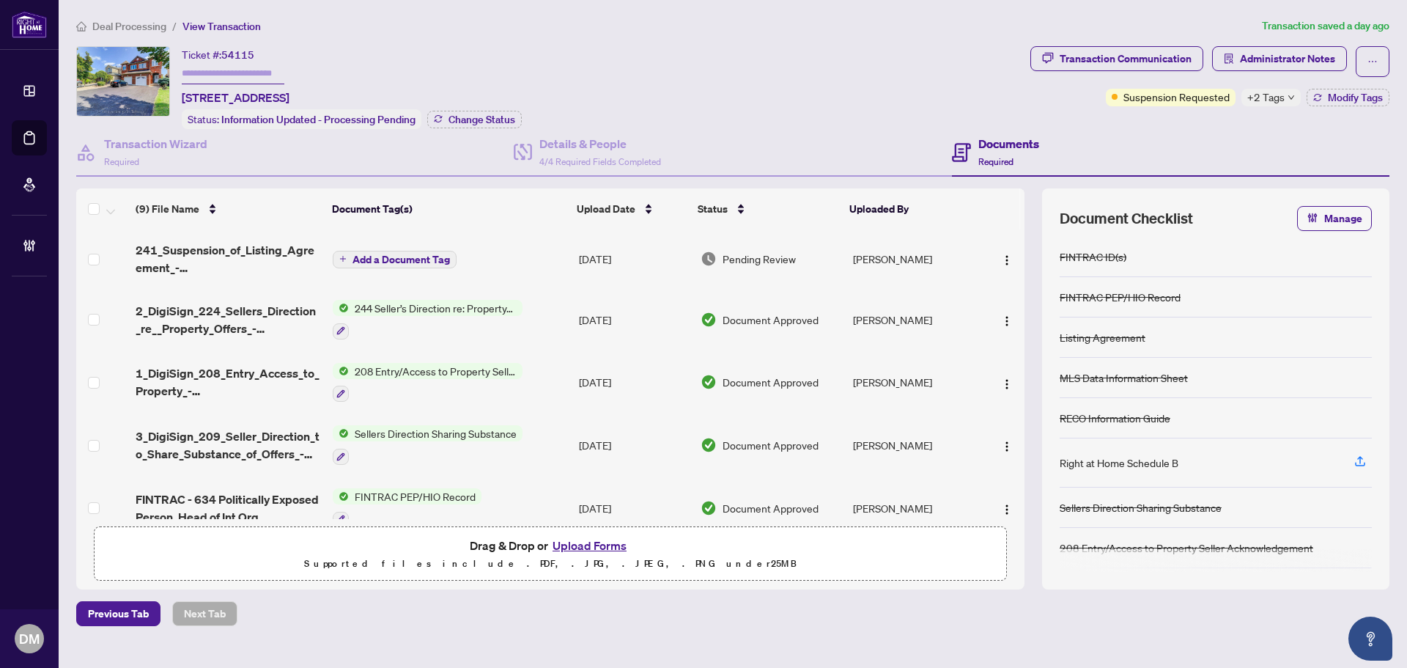
click at [1269, 100] on span "+2 Tags" at bounding box center [1265, 97] width 37 height 17
click at [1007, 248] on button "button" at bounding box center [1006, 258] width 23 height 23
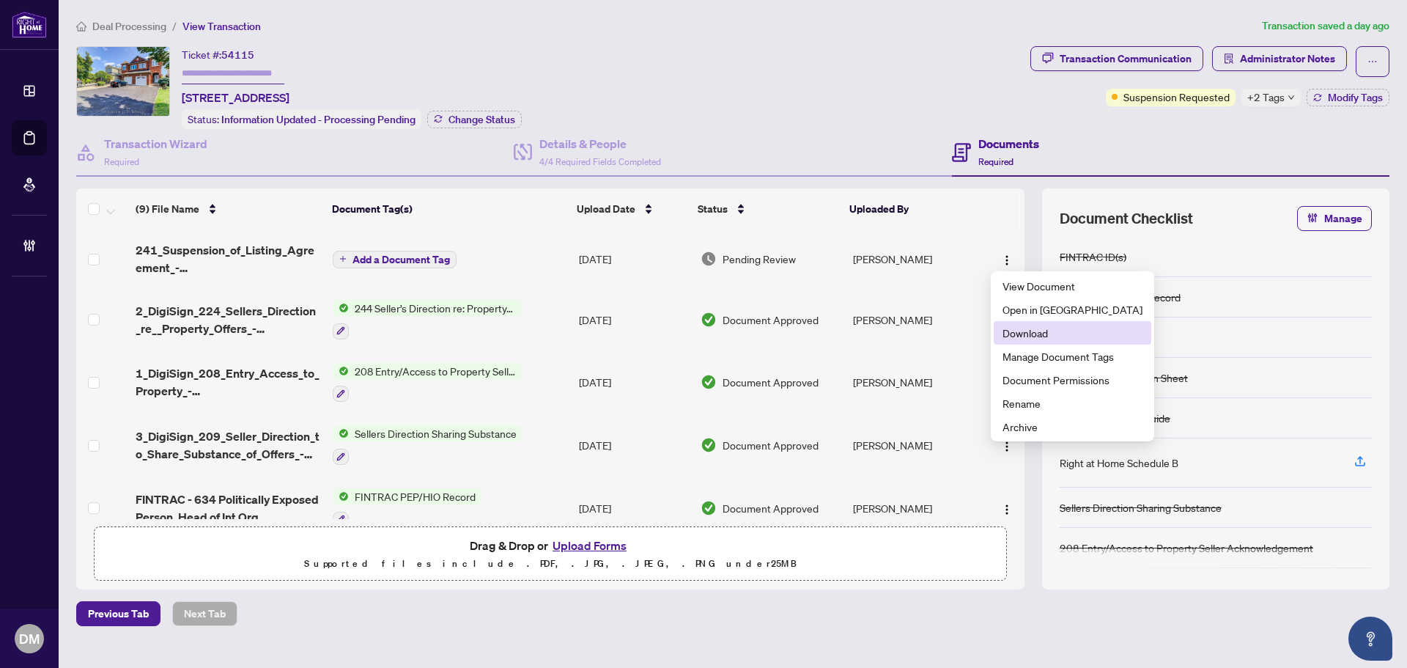
click at [1016, 339] on span "Download" at bounding box center [1072, 333] width 140 height 16
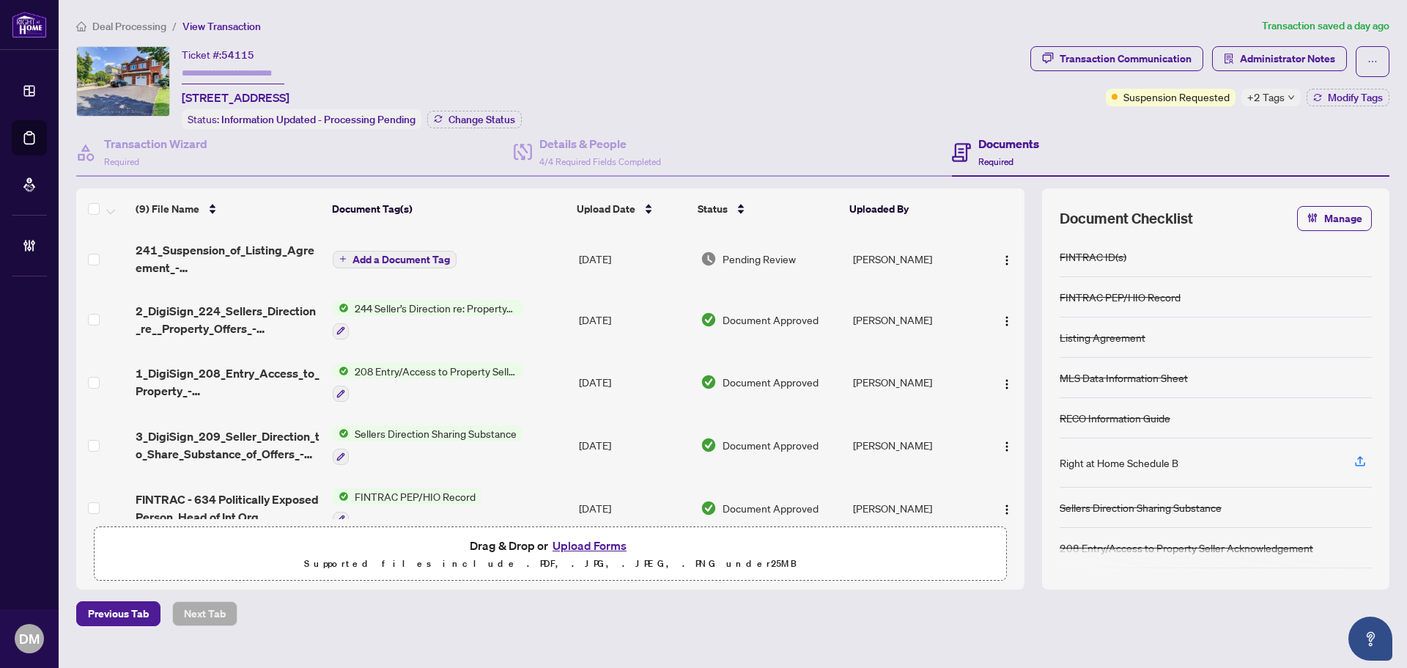
drag, startPoint x: 179, startPoint y: 92, endPoint x: 492, endPoint y: 92, distance: 313.6
click at [492, 92] on div "Ticket #: 54115 989 Ledbury Cres, Mississauga, Ontario L5V 2R3, Canada Status: …" at bounding box center [550, 87] width 948 height 83
copy span "989 Ledbury Cres, Mississauga, Ontario L5V 2R3, Canada"
click at [580, 13] on main "Deal Processing / View Transaction Transaction saved a day ago Ticket #: 54115 …" at bounding box center [733, 334] width 1348 height 668
